Goal: Find specific page/section: Find specific page/section

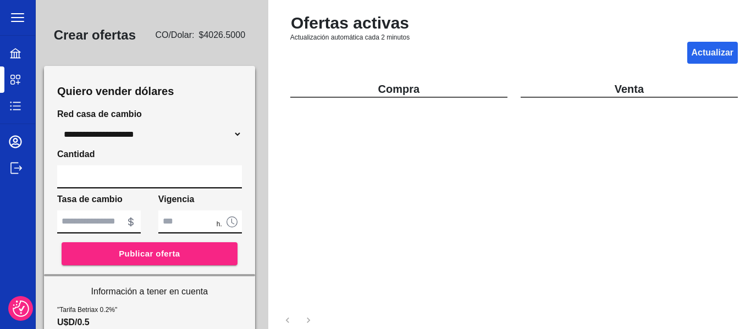
click at [18, 84] on icon at bounding box center [15, 79] width 13 height 13
click at [18, 104] on icon at bounding box center [15, 106] width 13 height 13
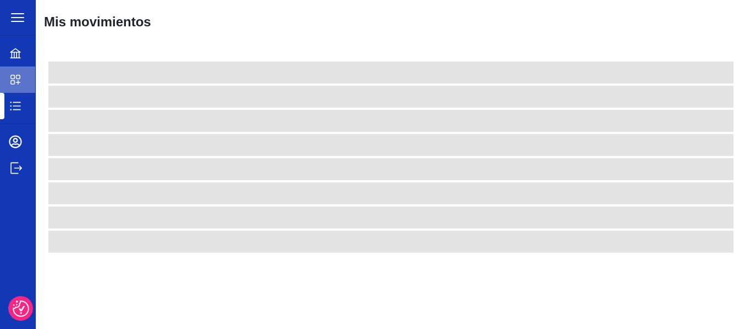
click at [24, 79] on div at bounding box center [24, 79] width 31 height 13
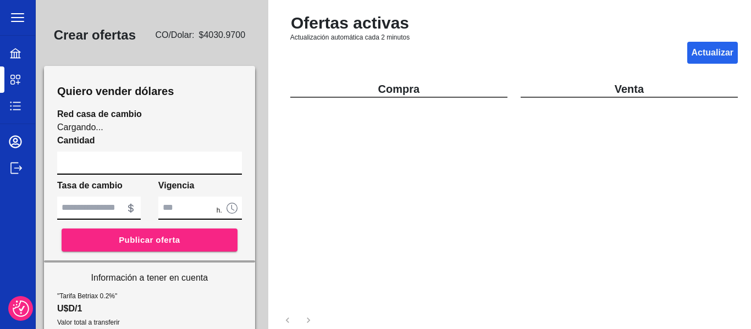
click at [20, 61] on div "Mis ofertas" at bounding box center [17, 53] width 35 height 26
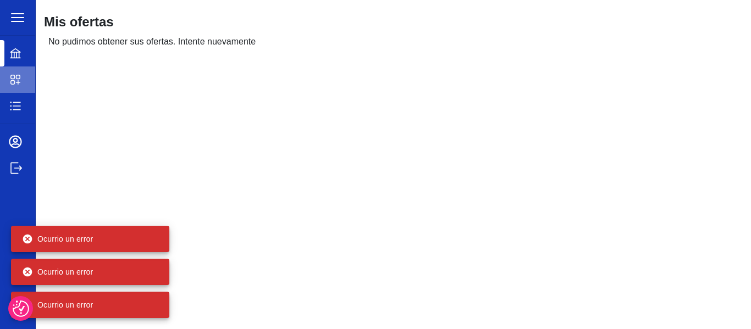
click at [15, 80] on icon at bounding box center [15, 79] width 13 height 13
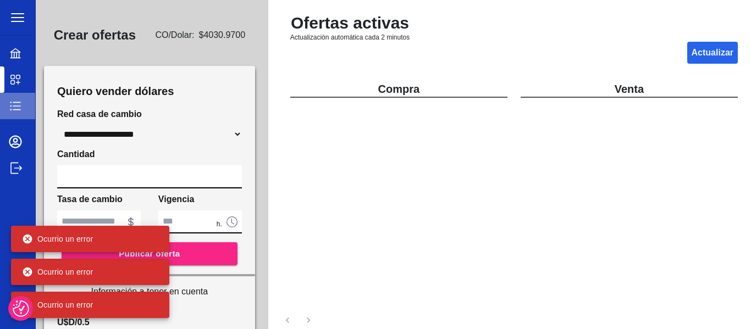
click at [15, 108] on icon at bounding box center [15, 106] width 13 height 13
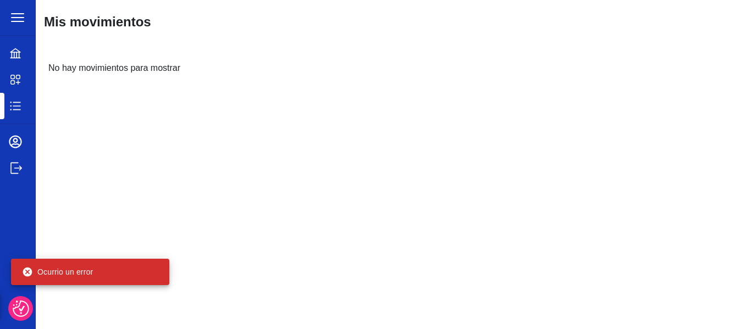
click at [16, 141] on icon at bounding box center [15, 141] width 13 height 13
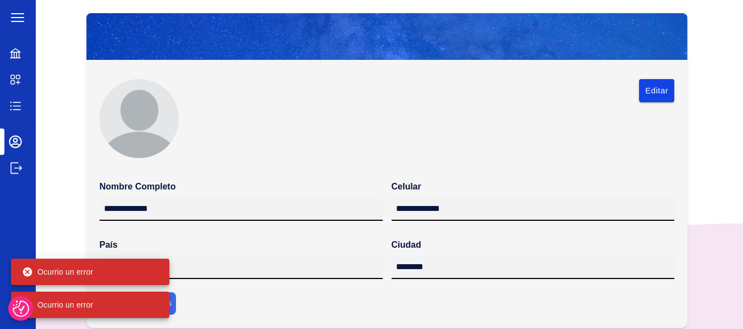
scroll to position [16, 0]
